Goal: Information Seeking & Learning: Learn about a topic

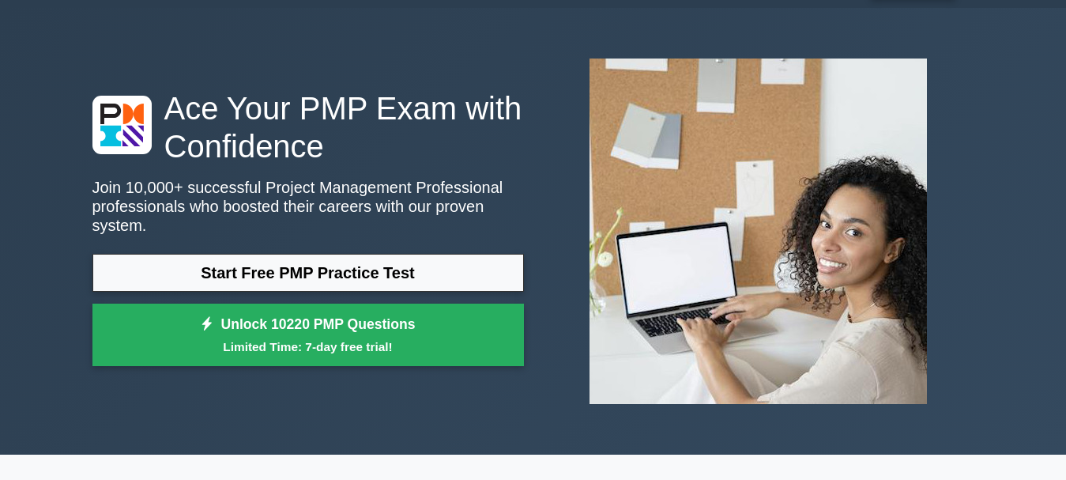
scroll to position [42, 0]
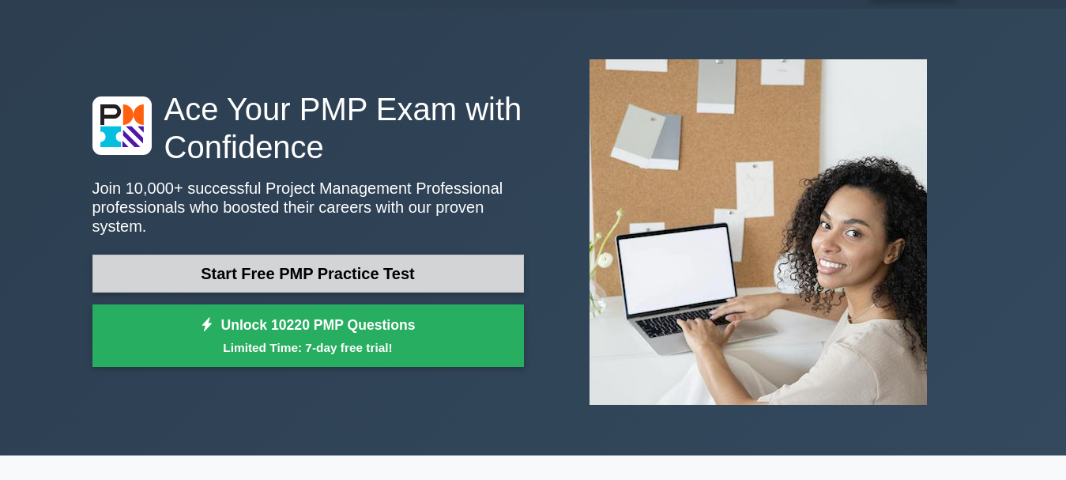
click at [497, 255] on link "Start Free PMP Practice Test" at bounding box center [307, 273] width 431 height 38
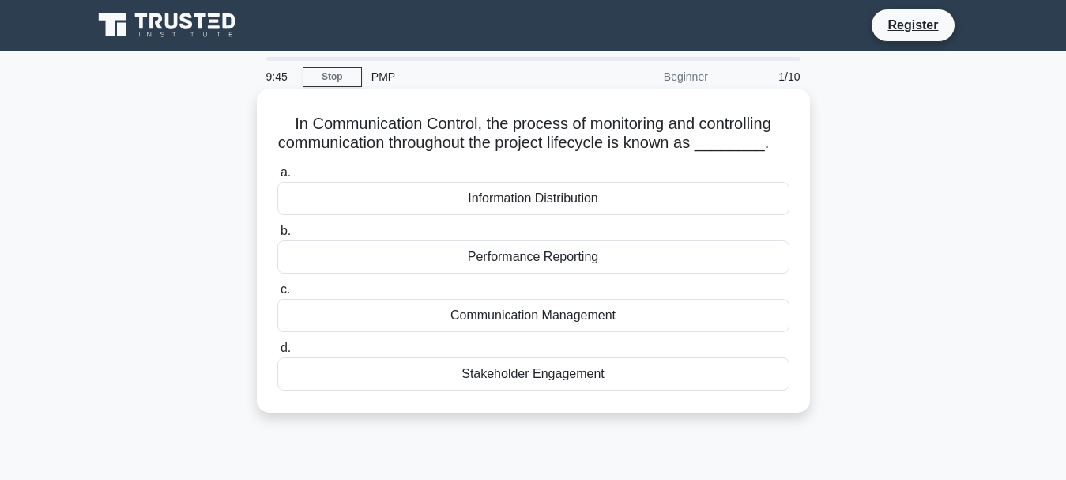
click at [626, 210] on div "Information Distribution" at bounding box center [533, 198] width 512 height 33
click at [277, 178] on input "a. Information Distribution" at bounding box center [277, 173] width 0 height 10
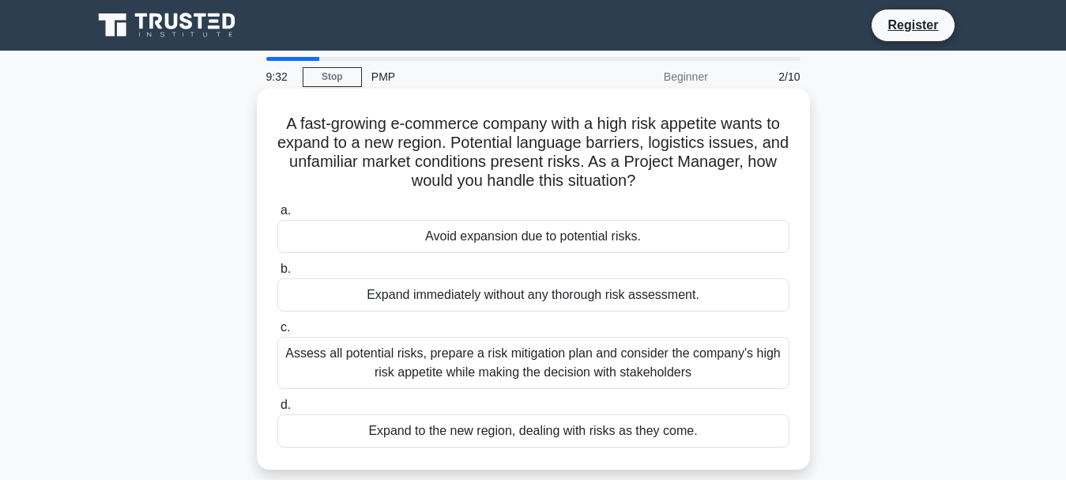
click at [717, 233] on div "Avoid expansion due to potential risks." at bounding box center [533, 236] width 512 height 33
click at [277, 216] on input "a. Avoid expansion due to potential risks." at bounding box center [277, 210] width 0 height 10
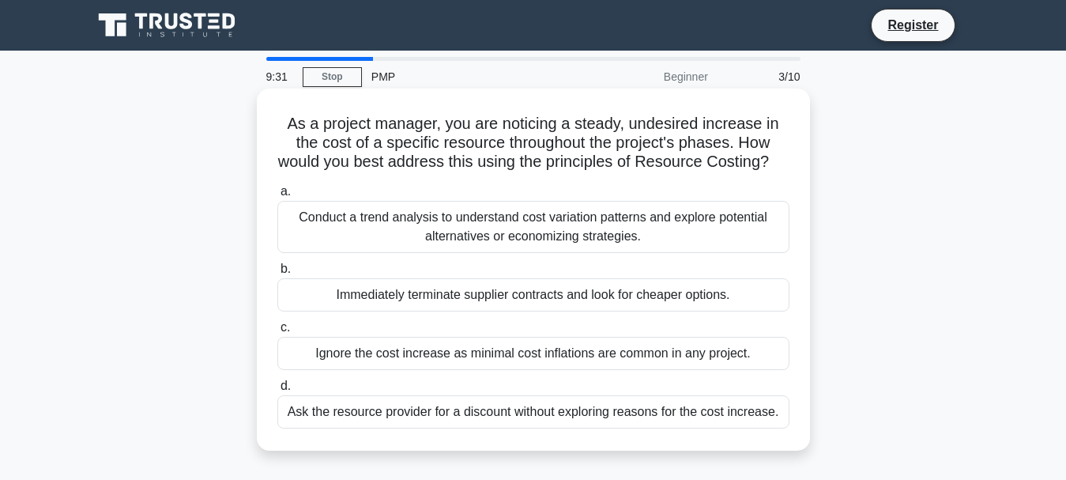
click at [685, 253] on div "Conduct a trend analysis to understand cost variation patterns and explore pote…" at bounding box center [533, 227] width 512 height 52
click at [277, 197] on input "a. Conduct a trend analysis to understand cost variation patterns and explore p…" at bounding box center [277, 192] width 0 height 10
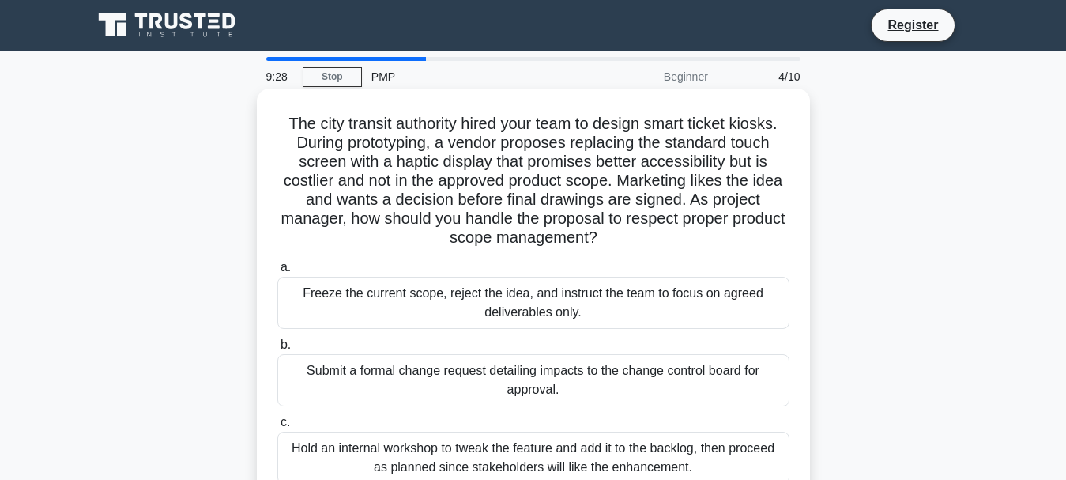
click at [655, 296] on div "Freeze the current scope, reject the idea, and instruct the team to focus on ag…" at bounding box center [533, 303] width 512 height 52
click at [277, 273] on input "a. Freeze the current scope, reject the idea, and instruct the team to focus on…" at bounding box center [277, 267] width 0 height 10
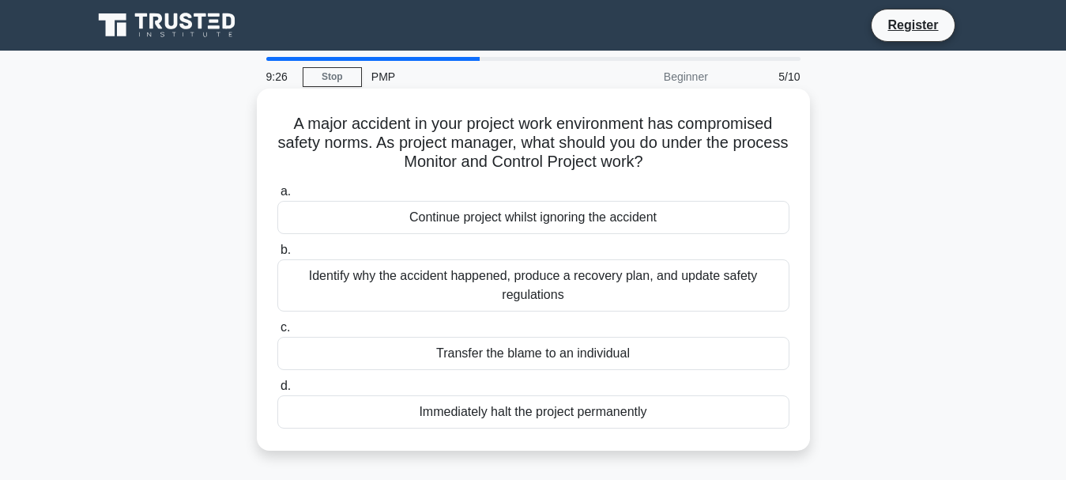
click at [667, 230] on div "Continue project whilst ignoring the accident" at bounding box center [533, 217] width 512 height 33
click at [277, 197] on input "a. Continue project whilst ignoring the accident" at bounding box center [277, 192] width 0 height 10
